Goal: Navigation & Orientation: Find specific page/section

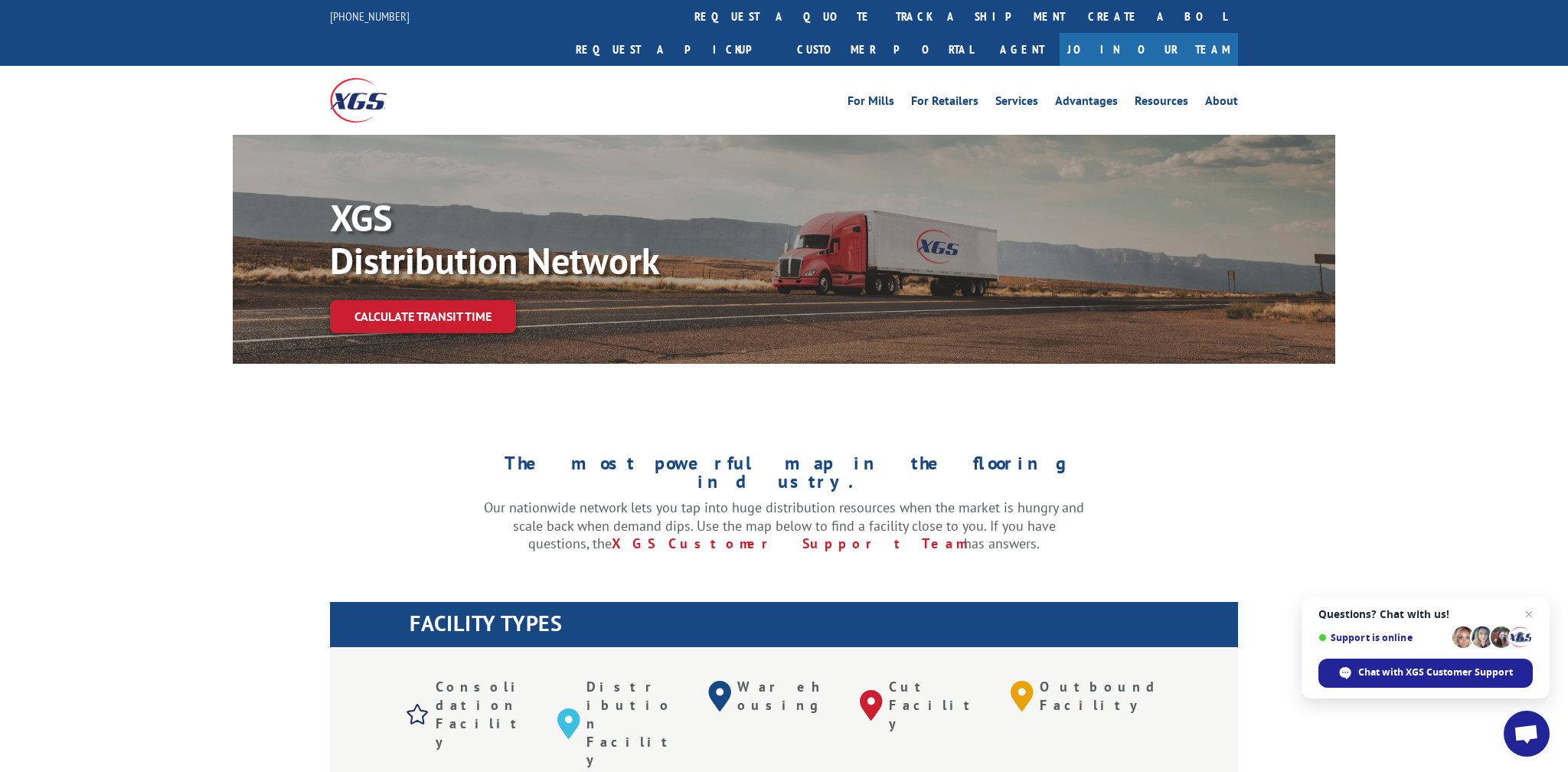
scroll to position [182, 0]
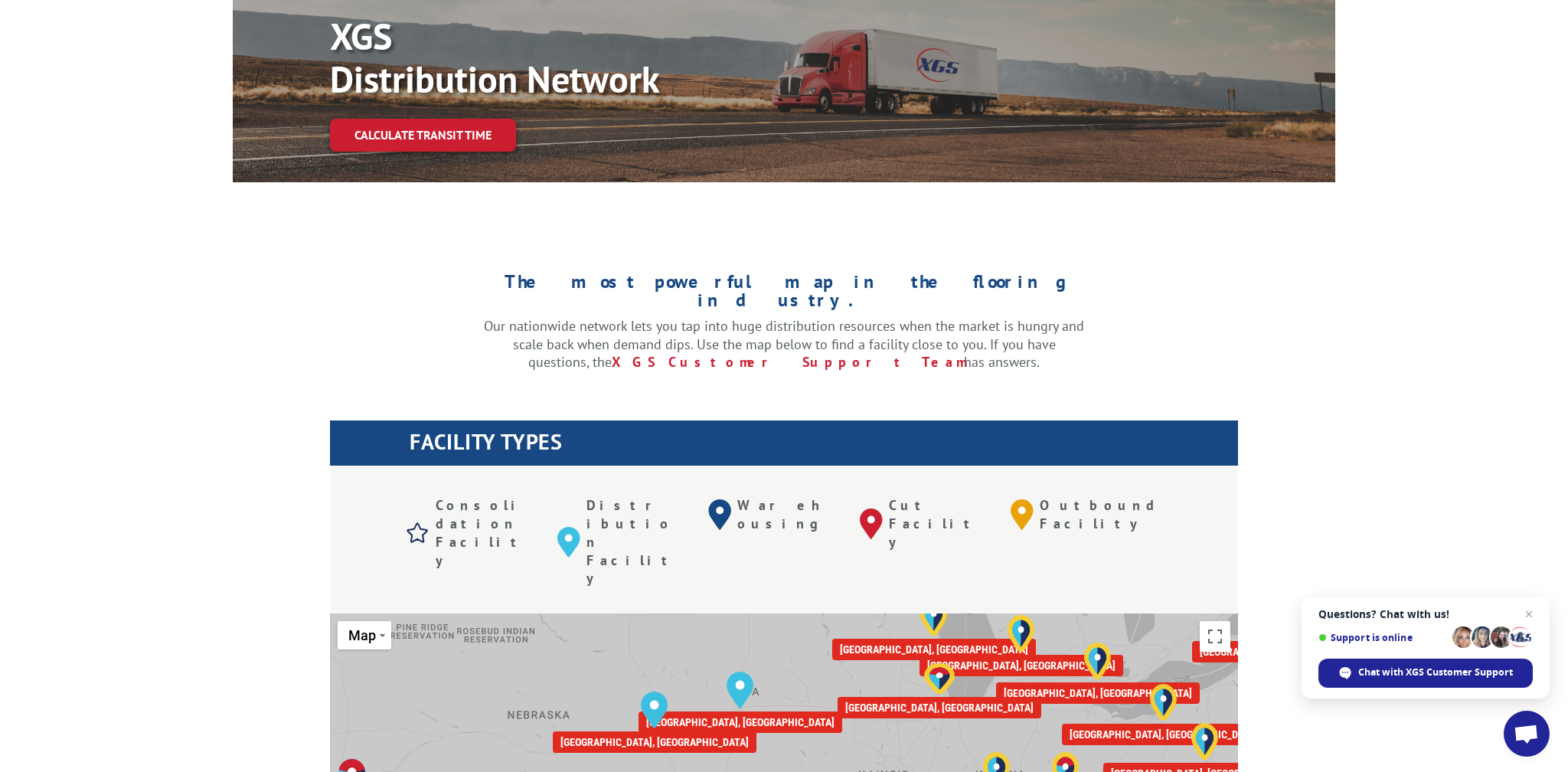
drag, startPoint x: 617, startPoint y: 622, endPoint x: 932, endPoint y: 489, distance: 341.9
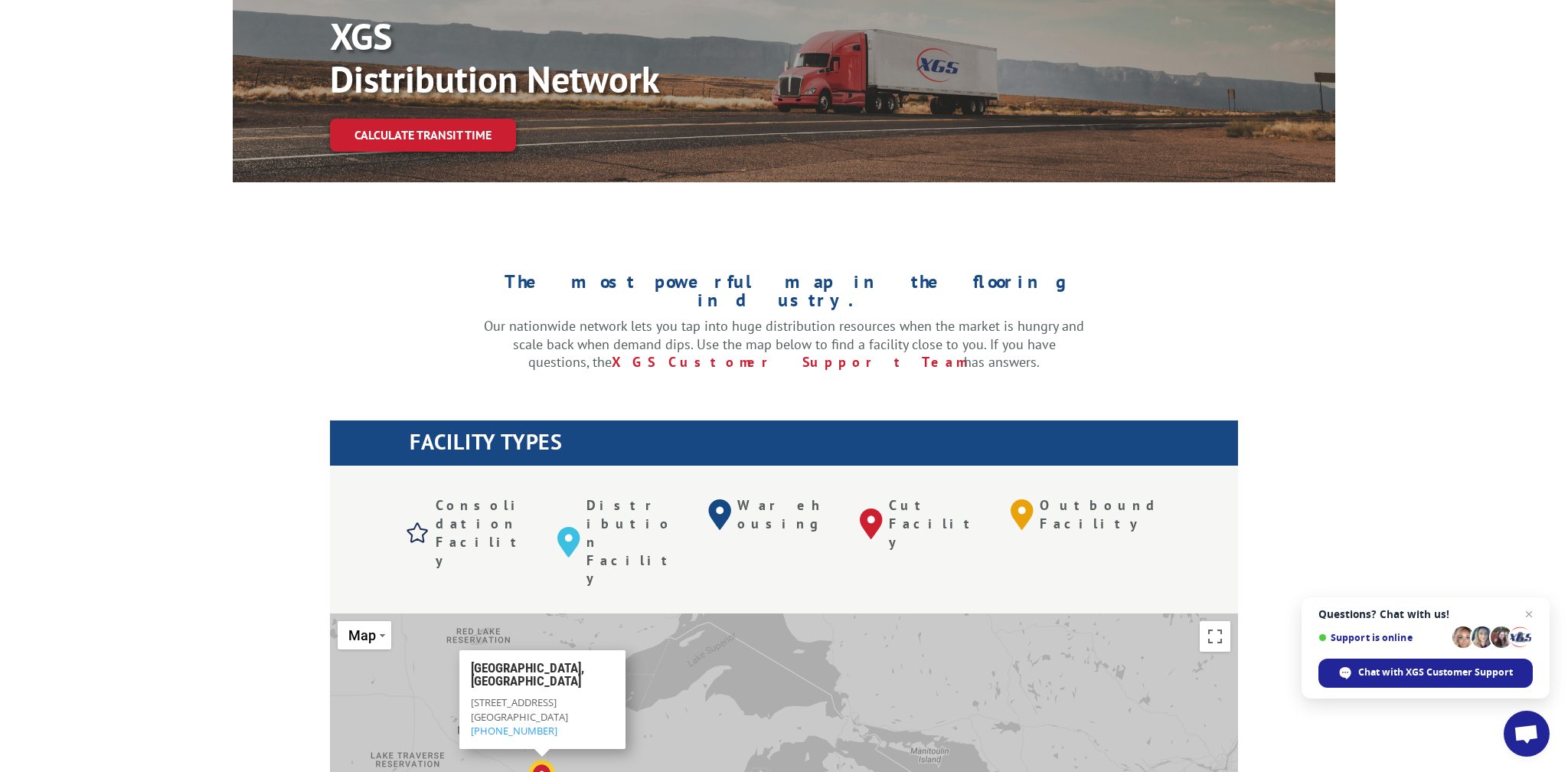
drag, startPoint x: 880, startPoint y: 597, endPoint x: 498, endPoint y: 518, distance: 390.1
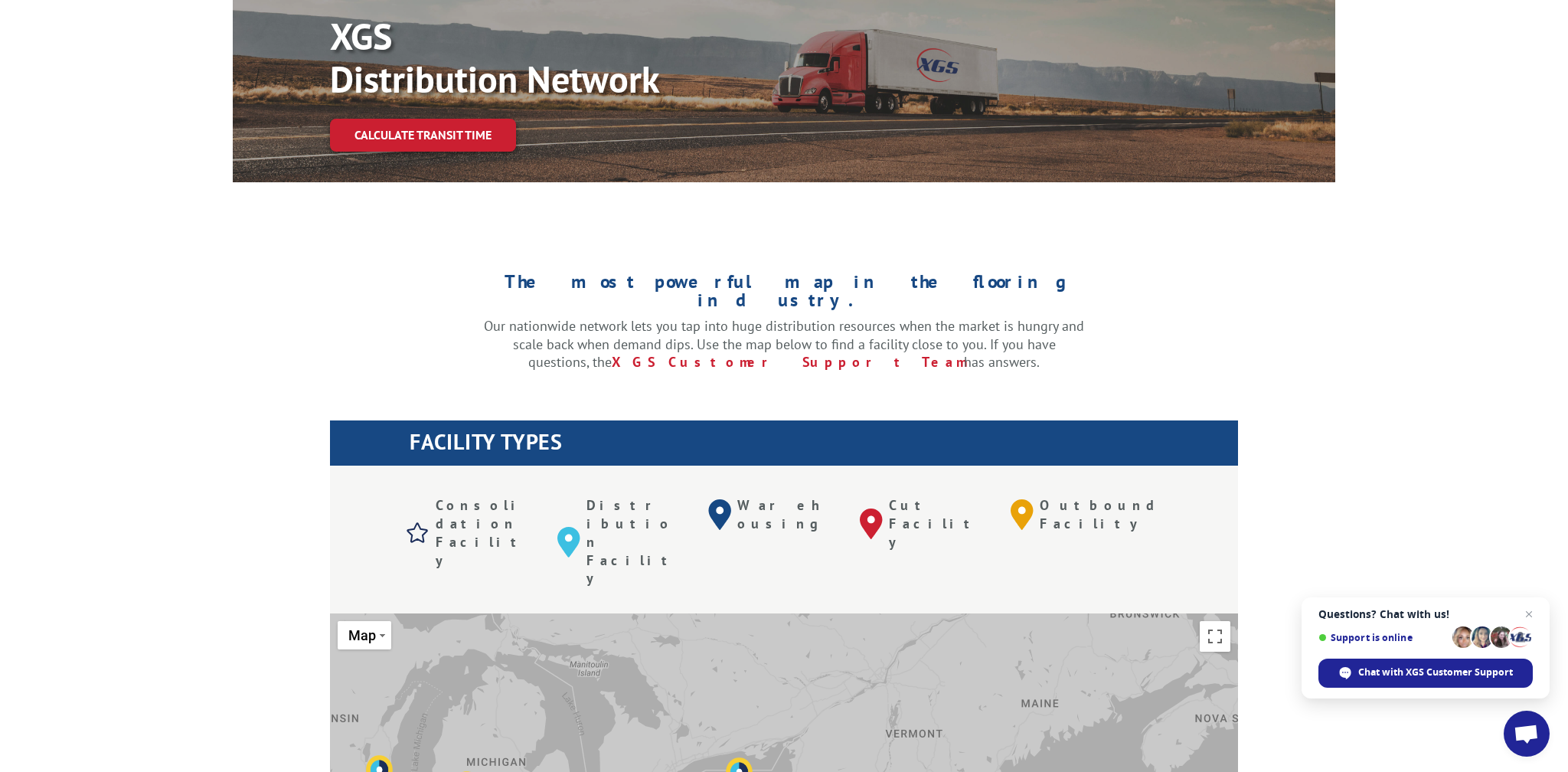
drag, startPoint x: 903, startPoint y: 617, endPoint x: 625, endPoint y: 540, distance: 288.5
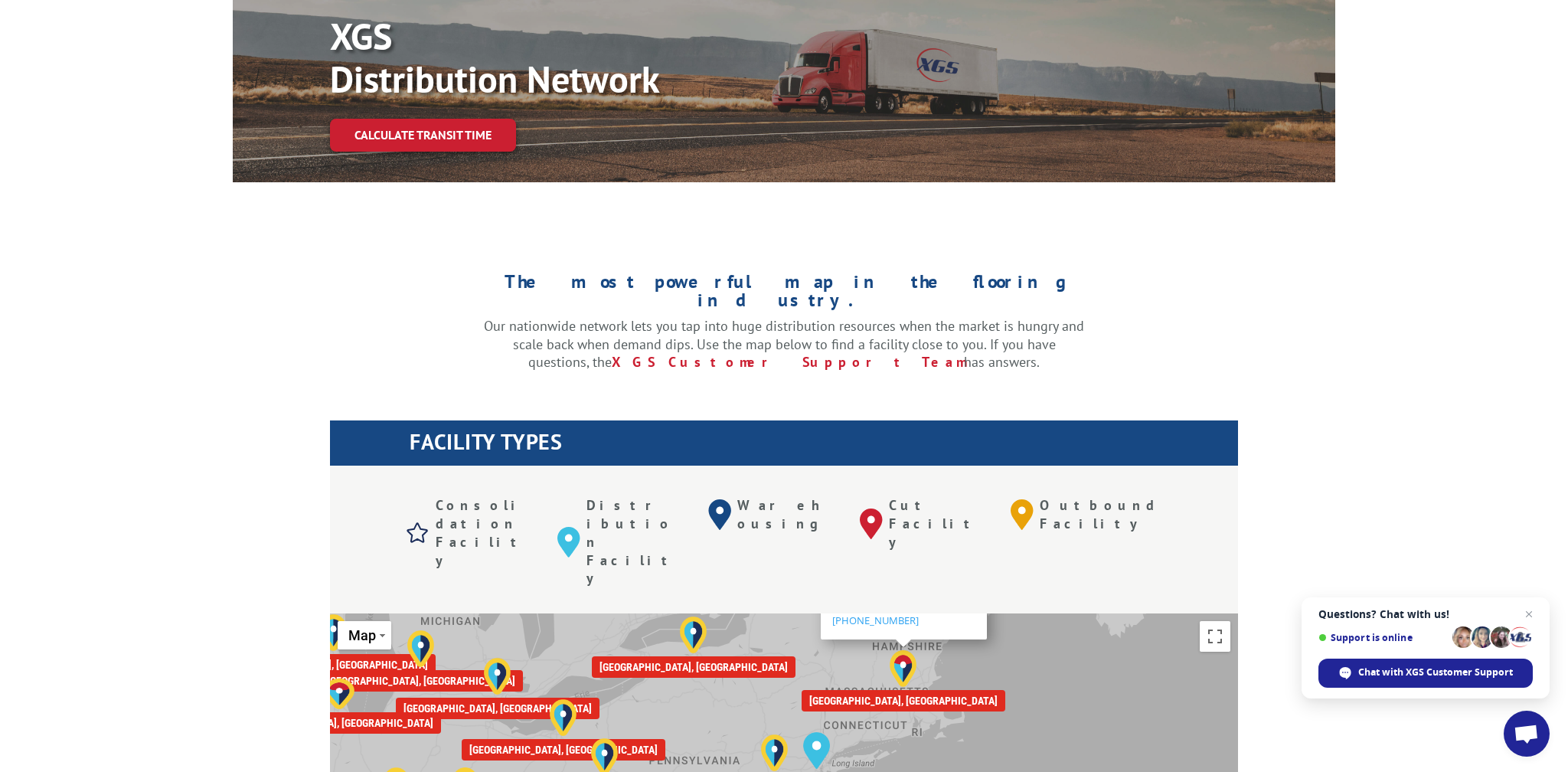
drag, startPoint x: 766, startPoint y: 583, endPoint x: 771, endPoint y: 456, distance: 127.1
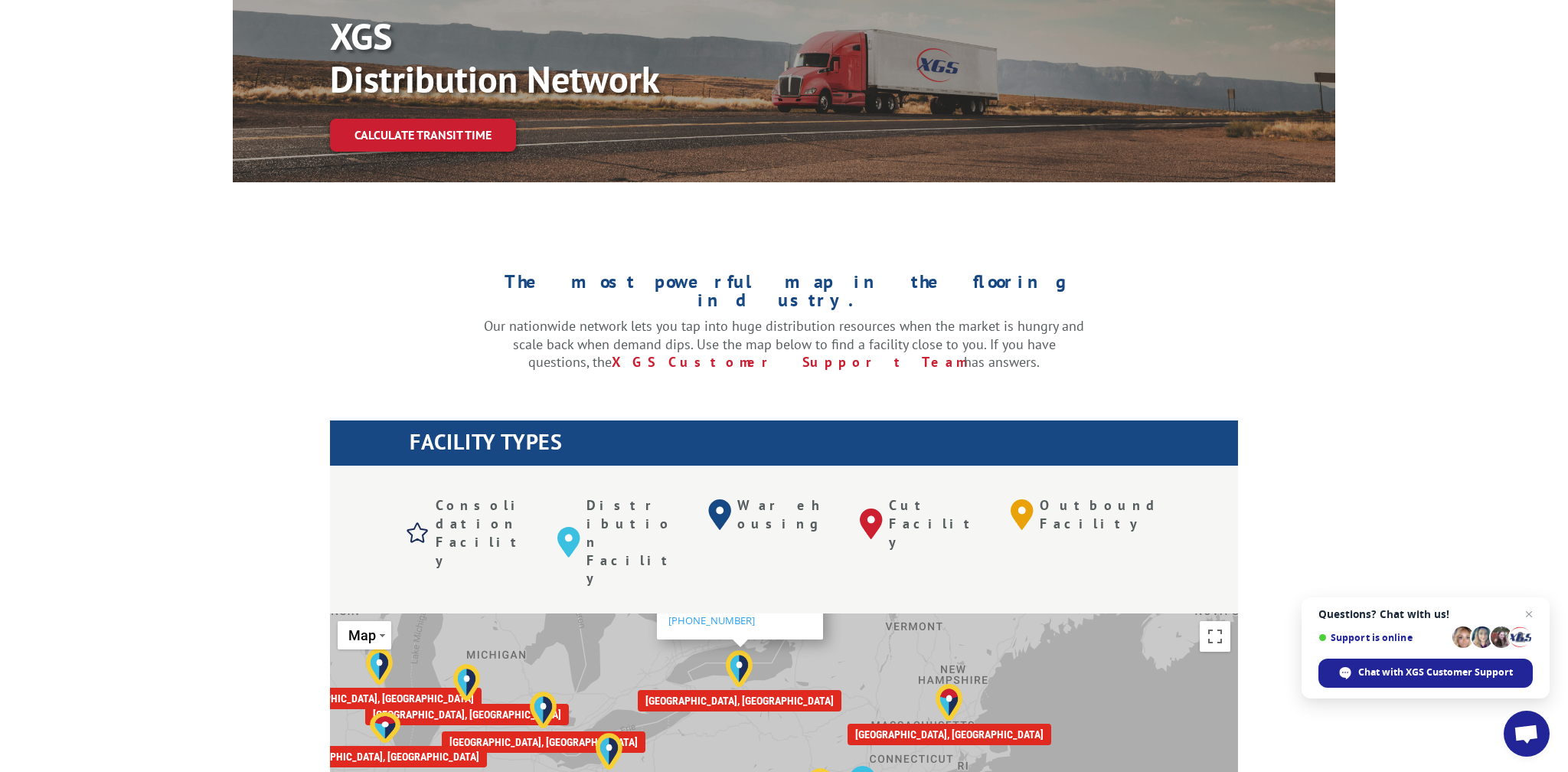
drag, startPoint x: 828, startPoint y: 621, endPoint x: 878, endPoint y: 516, distance: 116.3
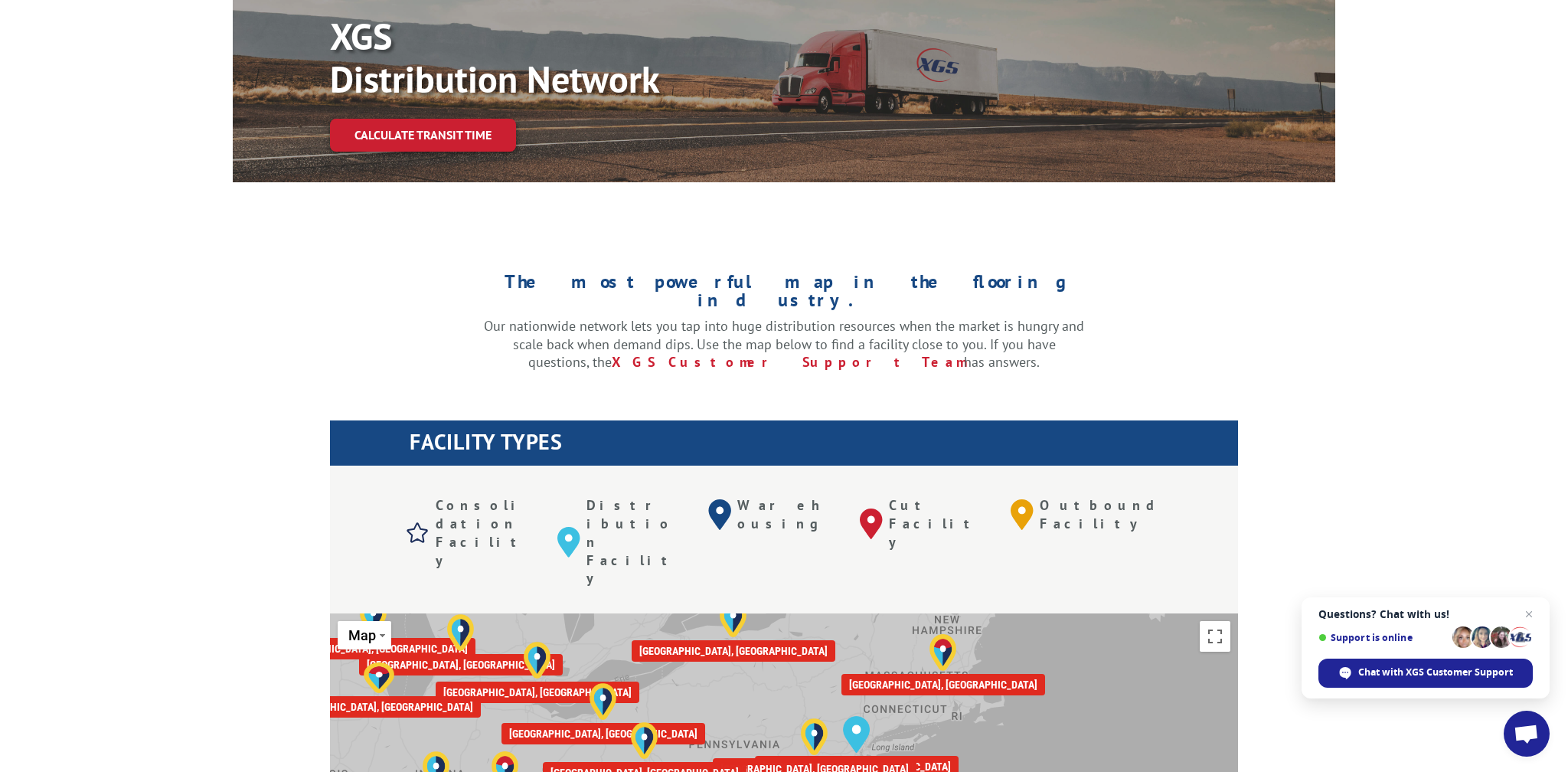
drag, startPoint x: 686, startPoint y: 666, endPoint x: 657, endPoint y: 553, distance: 116.7
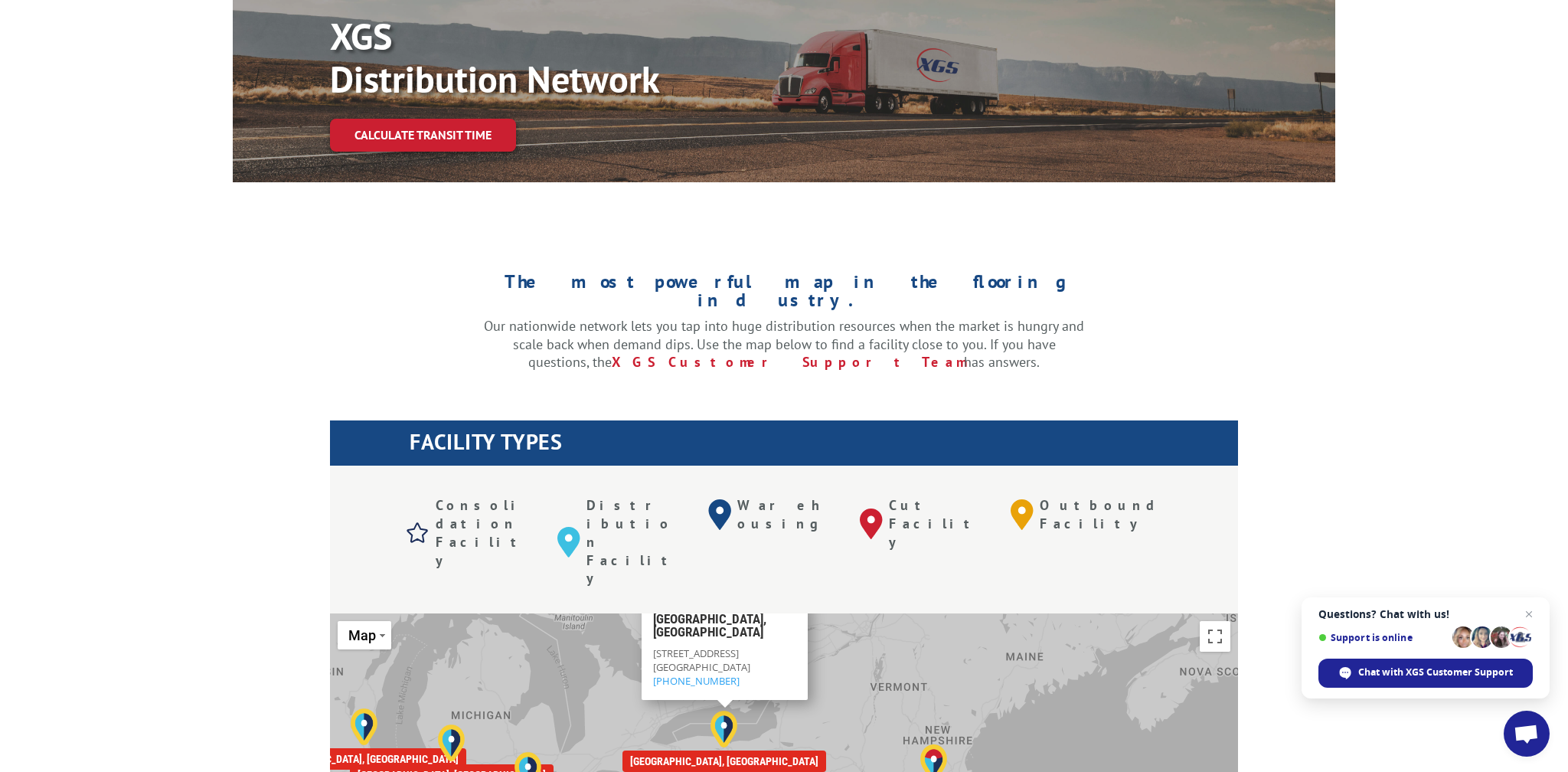
drag, startPoint x: 801, startPoint y: 658, endPoint x: 805, endPoint y: 516, distance: 142.1
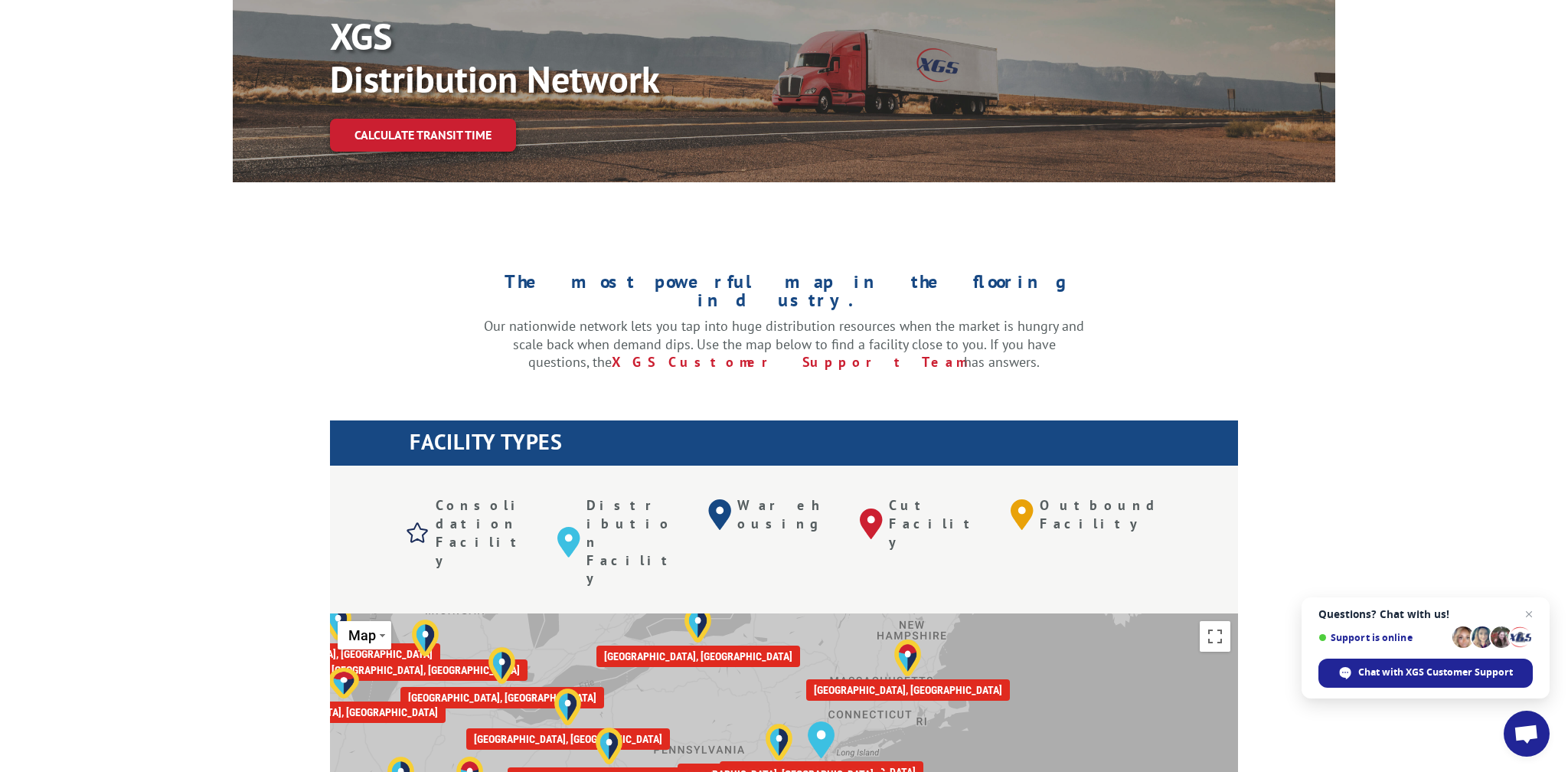
drag, startPoint x: 820, startPoint y: 643, endPoint x: 736, endPoint y: 555, distance: 121.7
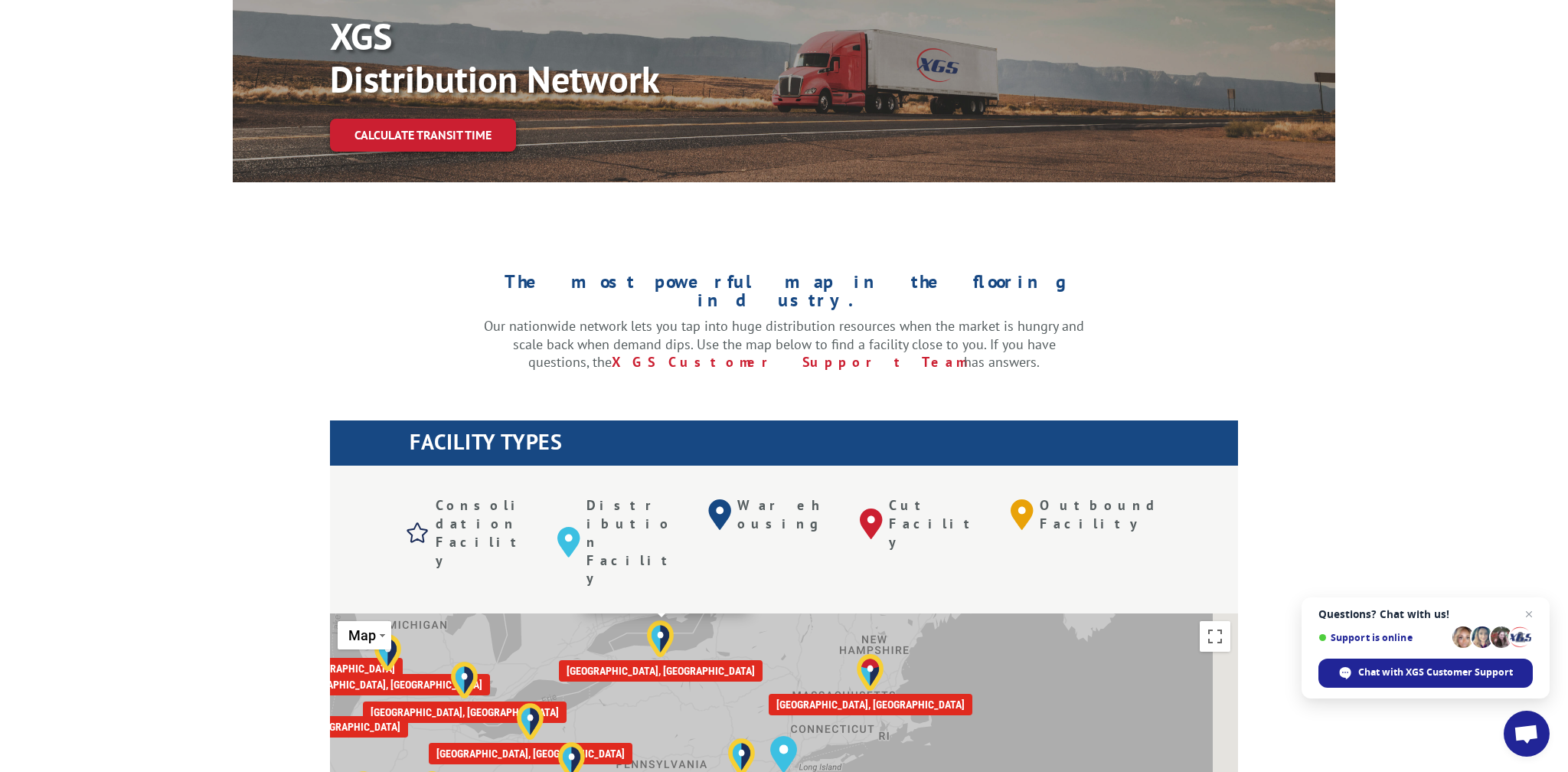
drag, startPoint x: 628, startPoint y: 704, endPoint x: 576, endPoint y: 564, distance: 149.3
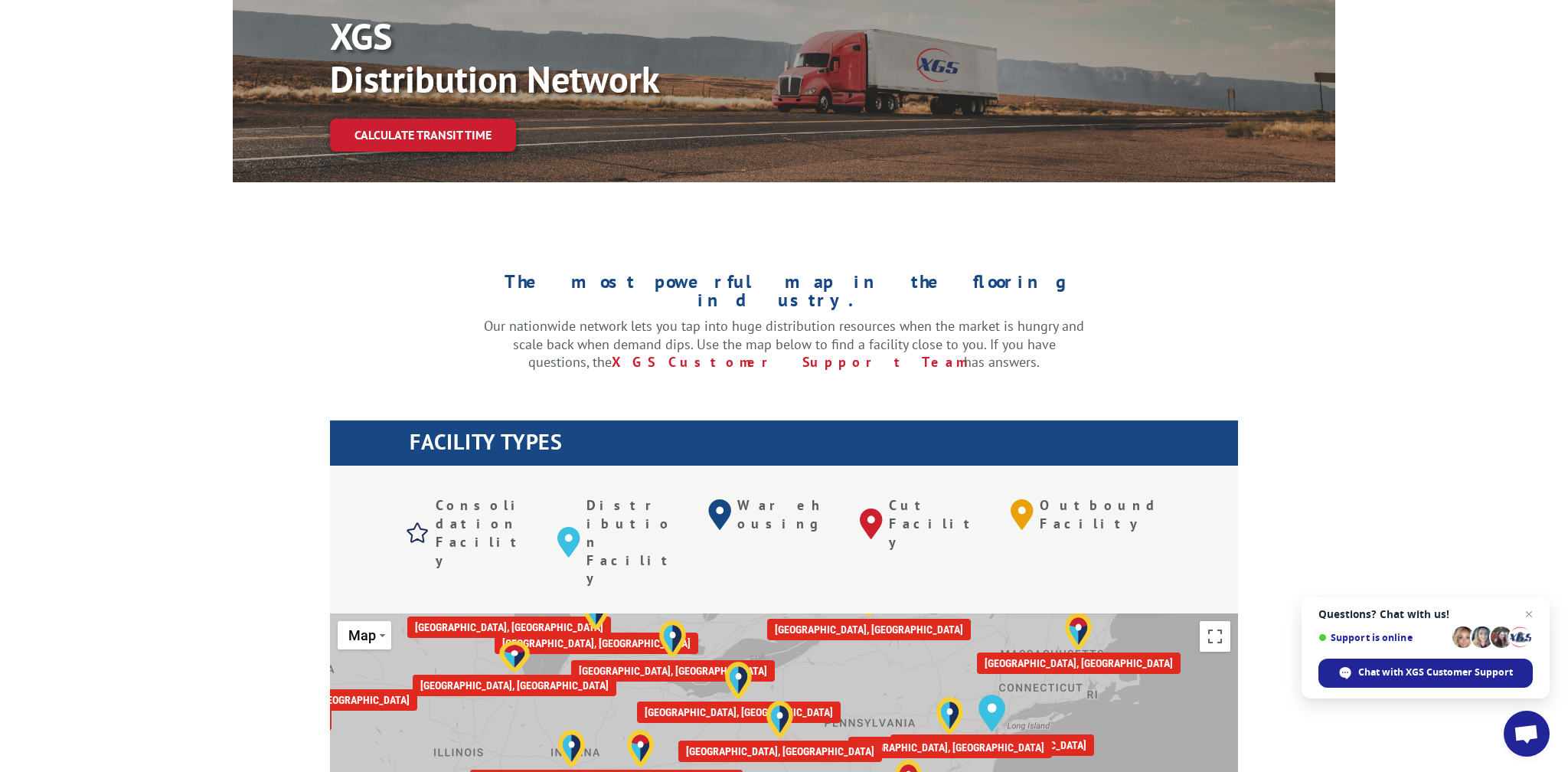
drag, startPoint x: 693, startPoint y: 676, endPoint x: 961, endPoint y: 542, distance: 299.6
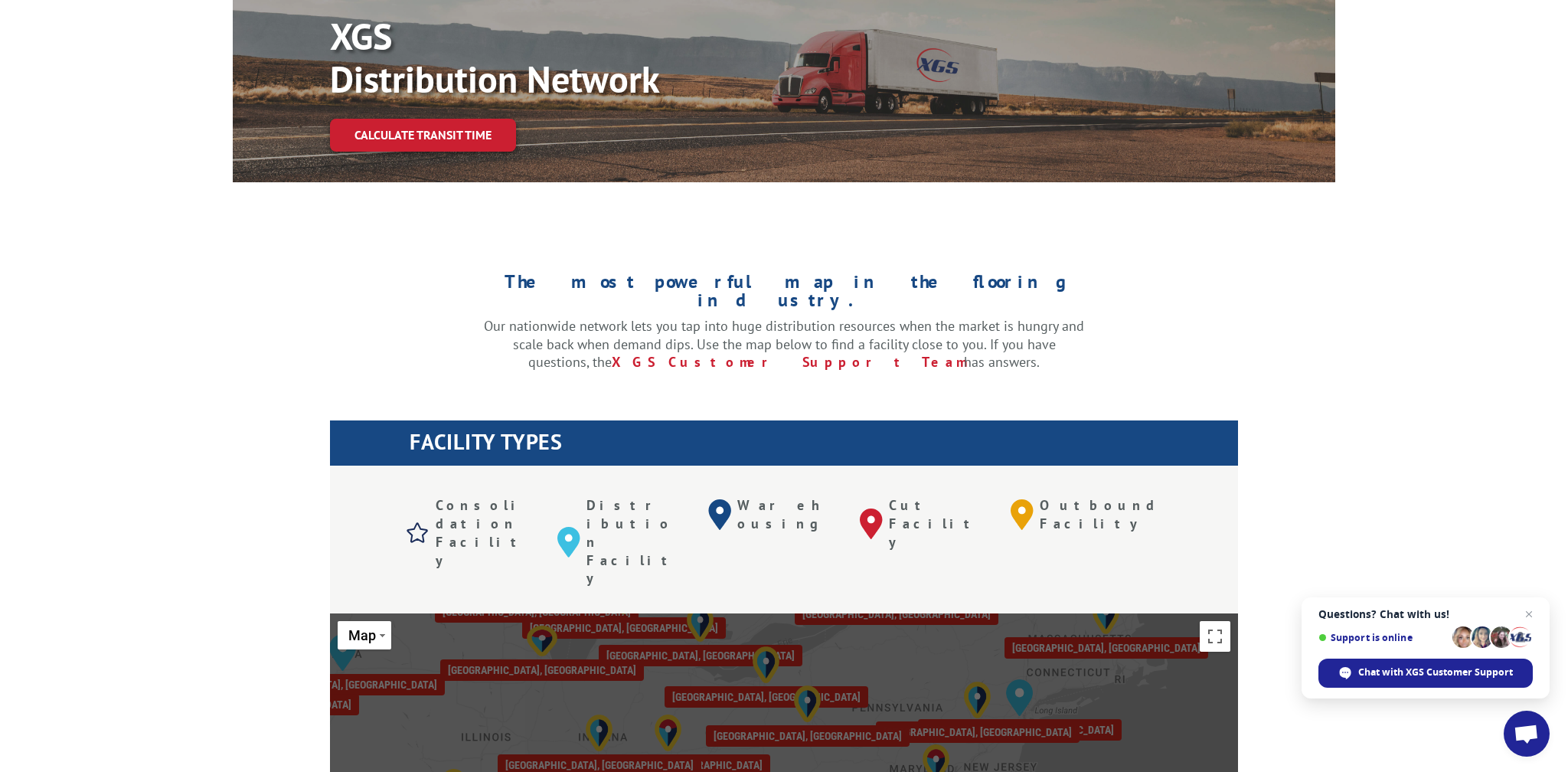
scroll to position [181, 0]
